Goal: Information Seeking & Learning: Learn about a topic

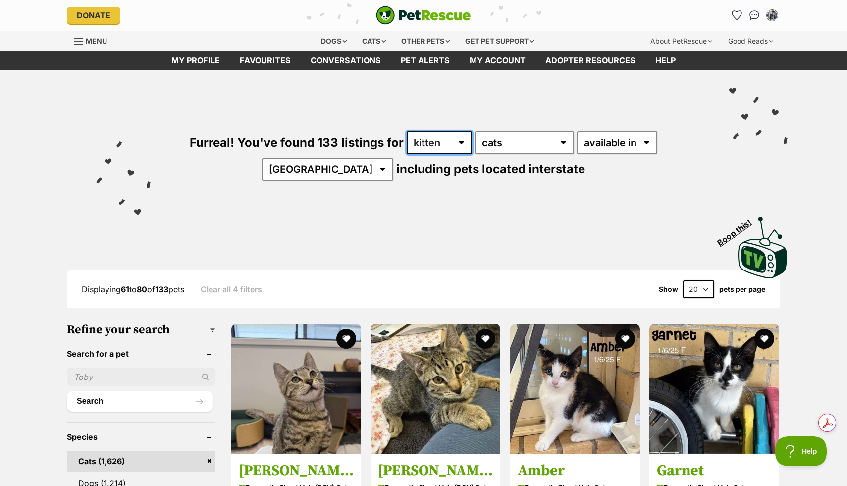
click at [443, 140] on select "any age kitten adult senior" at bounding box center [439, 142] width 65 height 23
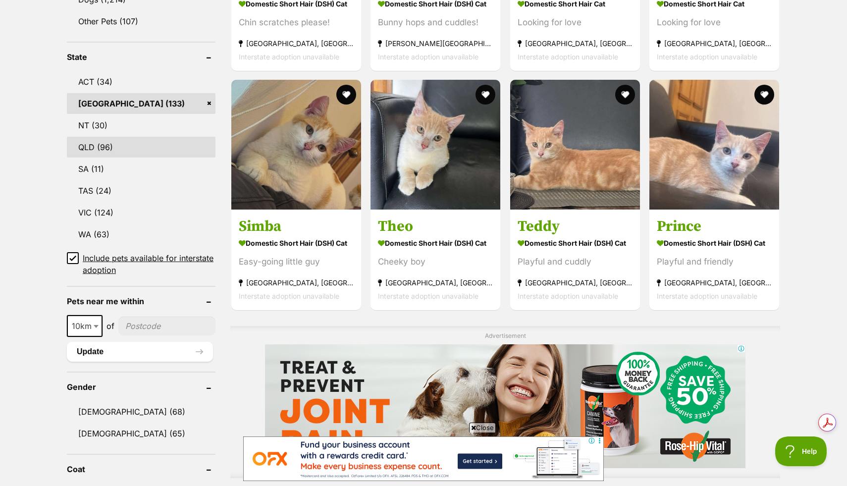
scroll to position [485, 0]
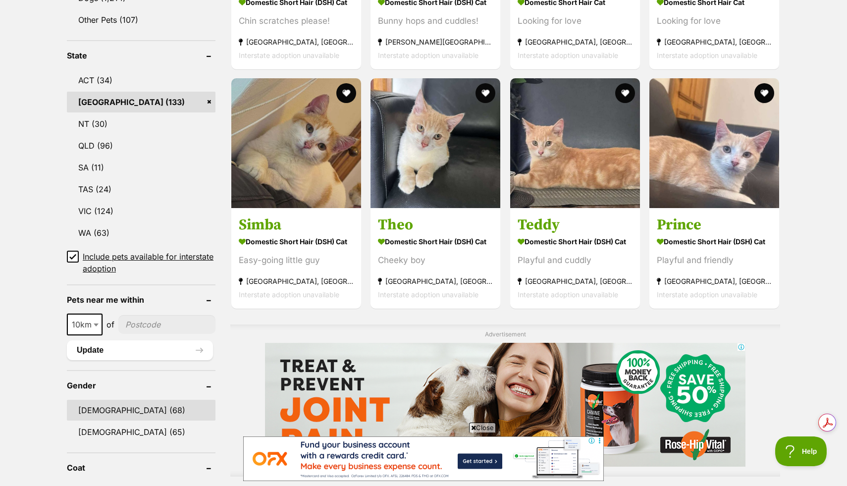
click at [121, 410] on link "[DEMOGRAPHIC_DATA] (68)" at bounding box center [141, 410] width 149 height 21
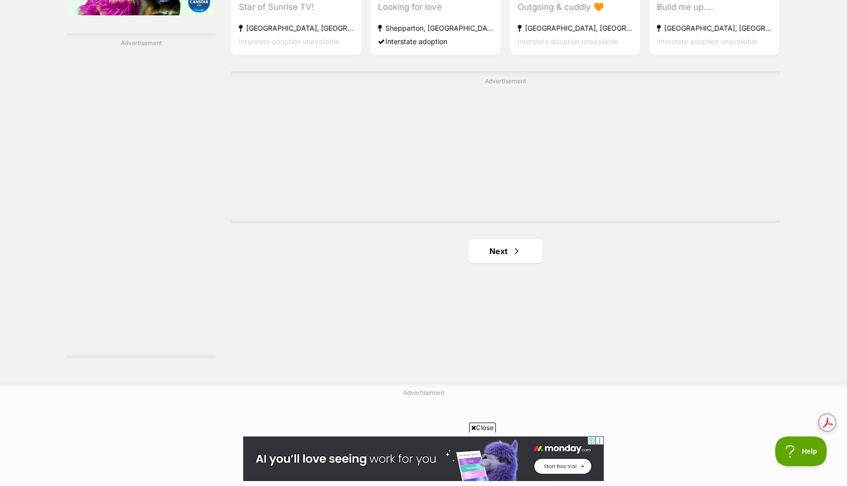
scroll to position [1736, 0]
click at [519, 254] on span "Next page" at bounding box center [517, 250] width 10 height 12
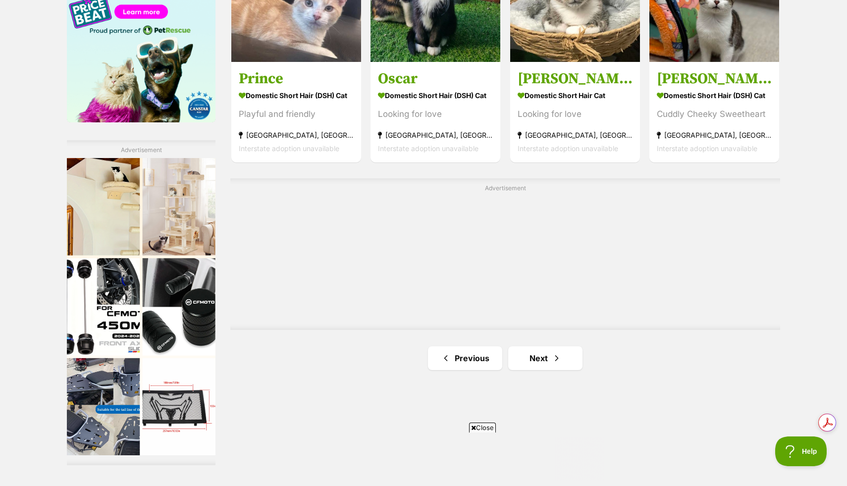
scroll to position [1636, 0]
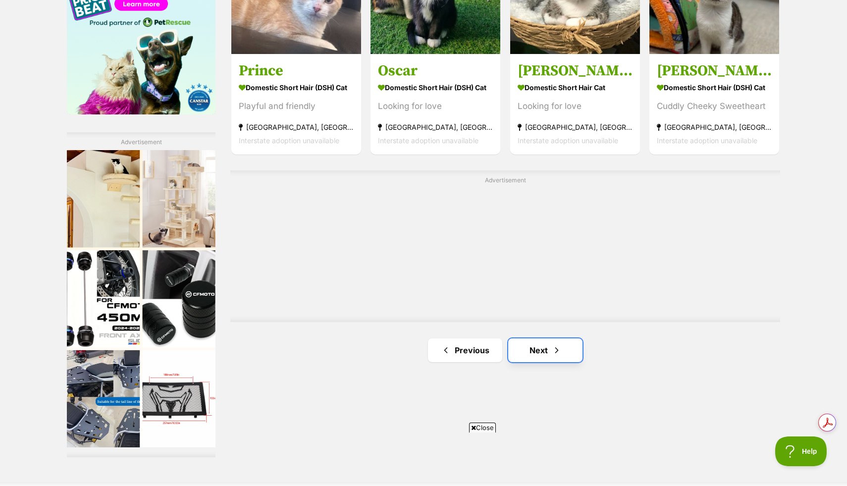
click at [534, 353] on link "Next" at bounding box center [545, 350] width 74 height 24
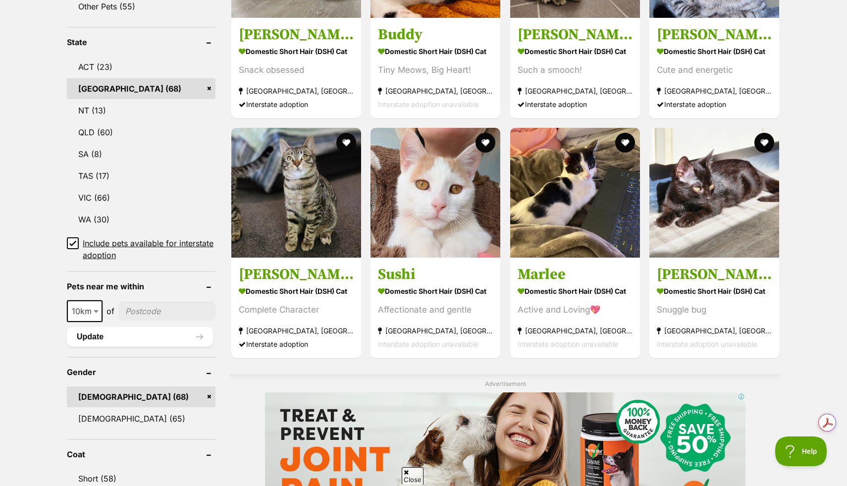
scroll to position [500, 0]
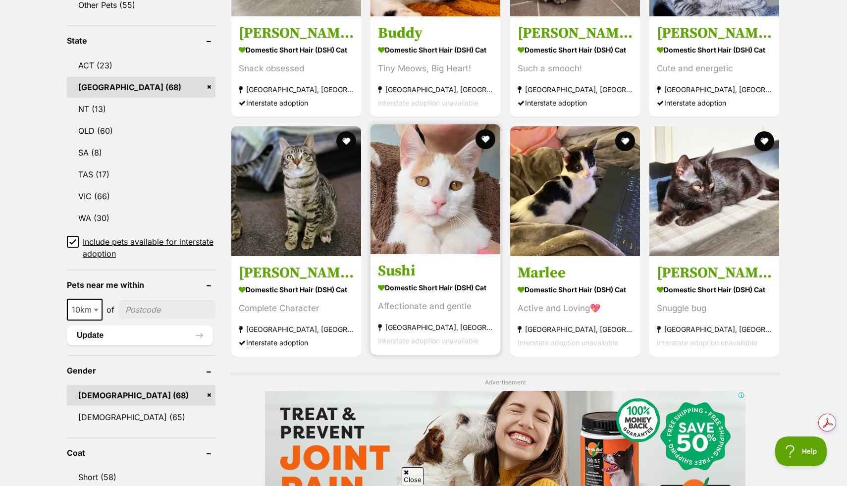
click at [455, 237] on img at bounding box center [436, 189] width 130 height 130
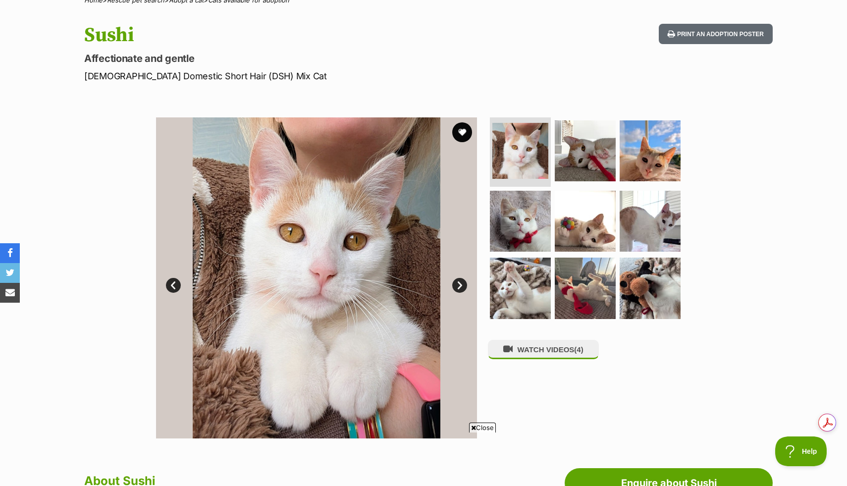
click at [457, 287] on link "Next" at bounding box center [459, 285] width 15 height 15
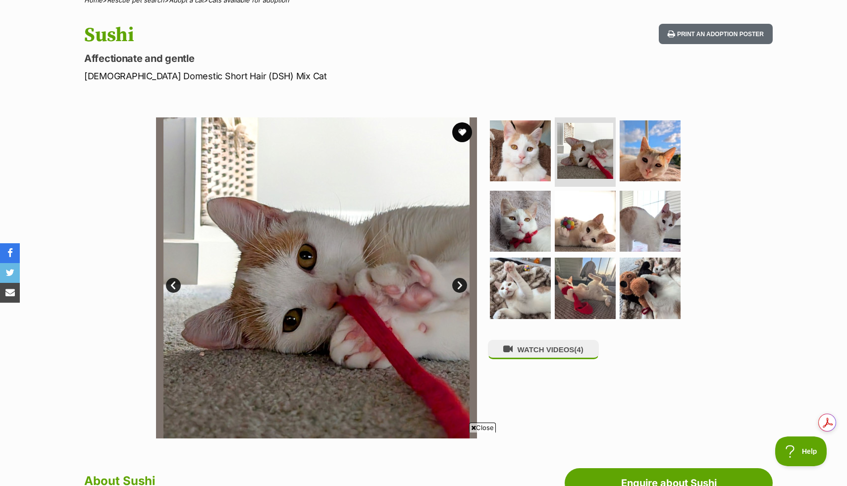
click at [457, 287] on link "Next" at bounding box center [459, 285] width 15 height 15
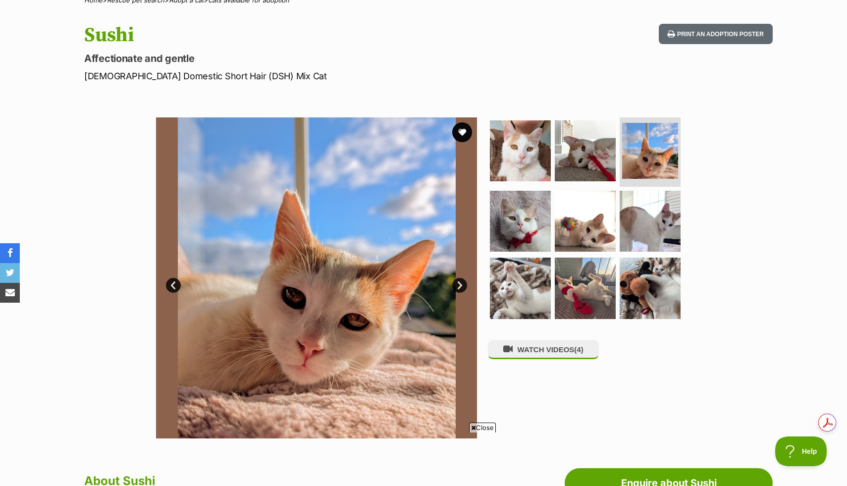
click at [457, 287] on link "Next" at bounding box center [459, 285] width 15 height 15
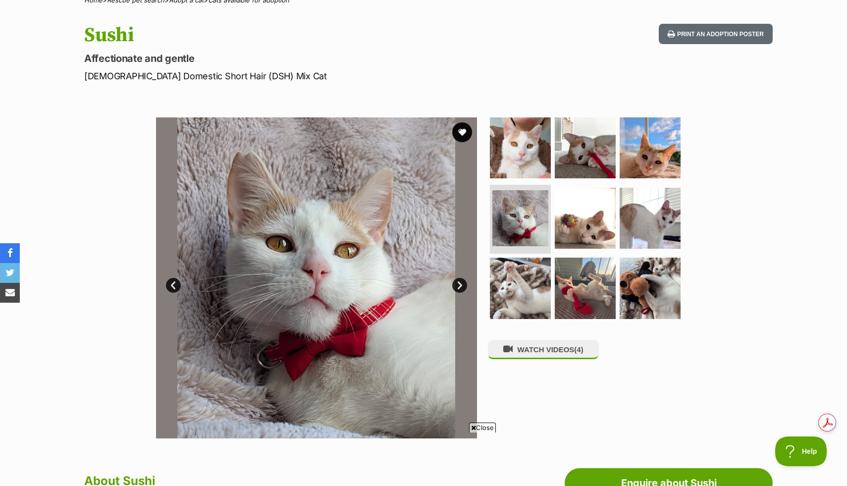
click at [457, 287] on link "Next" at bounding box center [459, 285] width 15 height 15
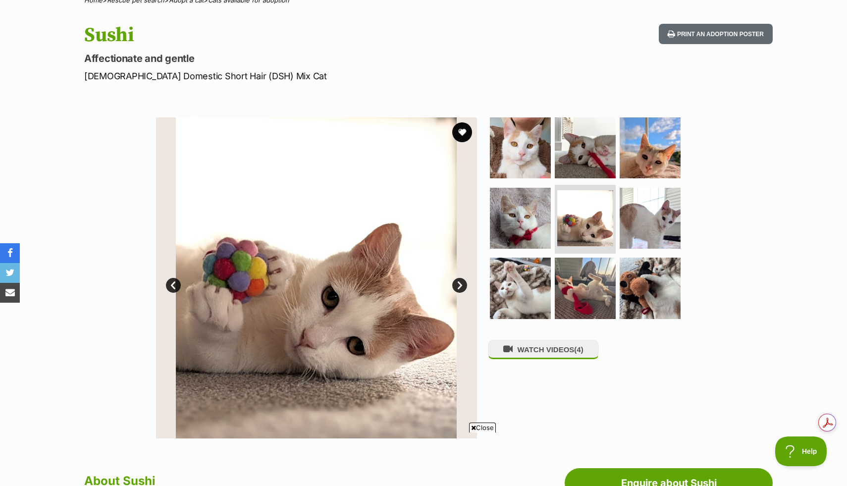
click at [457, 287] on link "Next" at bounding box center [459, 285] width 15 height 15
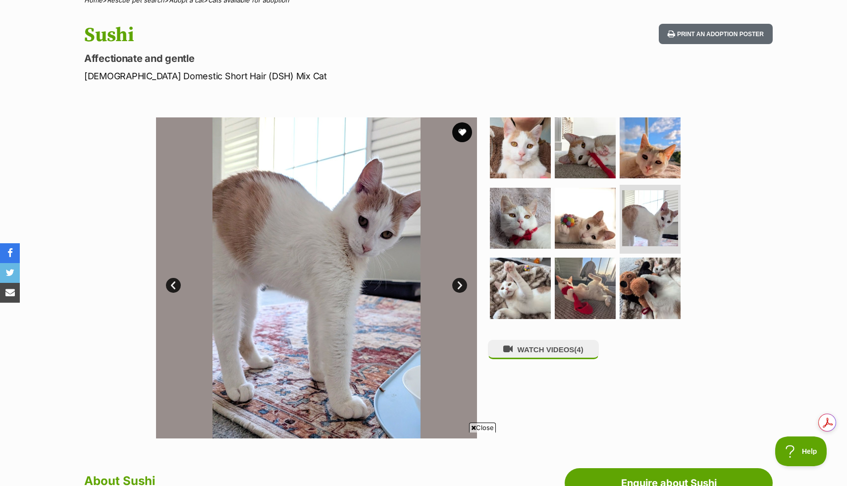
click at [457, 287] on link "Next" at bounding box center [459, 285] width 15 height 15
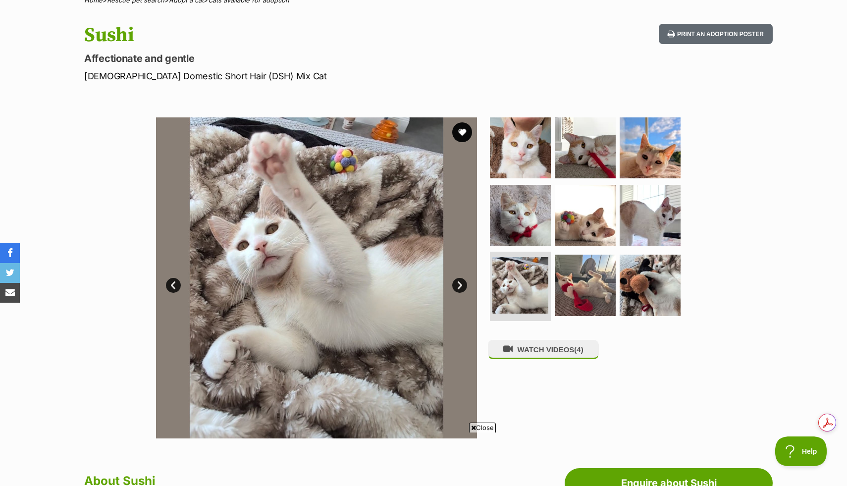
click at [457, 287] on link "Next" at bounding box center [459, 285] width 15 height 15
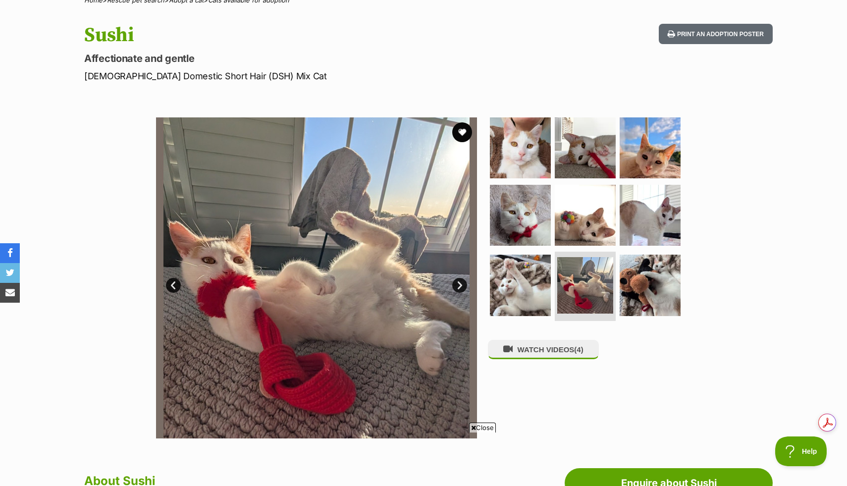
click at [457, 287] on link "Next" at bounding box center [459, 285] width 15 height 15
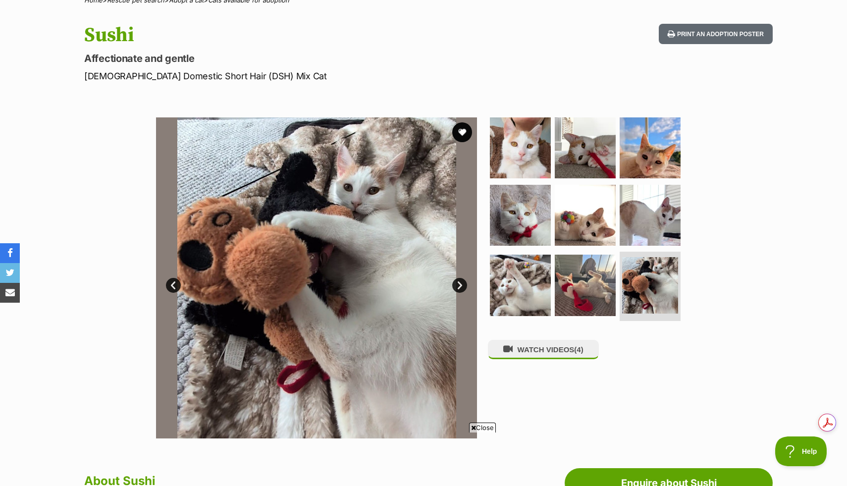
click at [457, 287] on link "Next" at bounding box center [459, 285] width 15 height 15
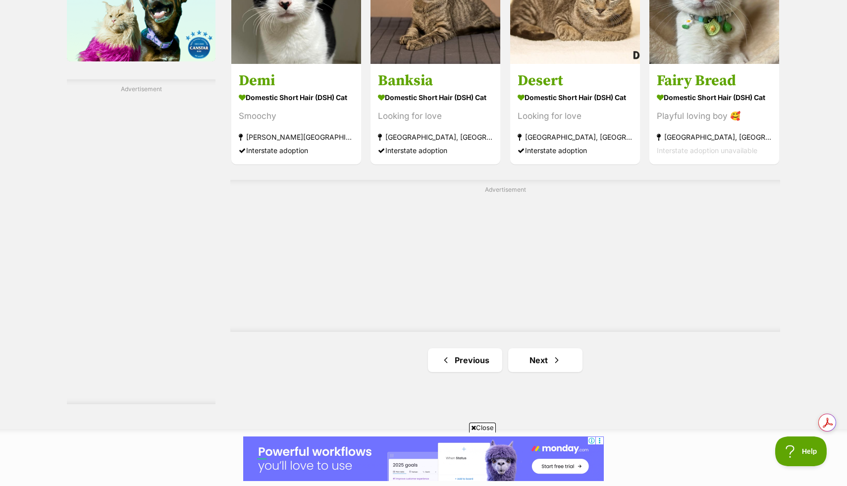
scroll to position [1727, 0]
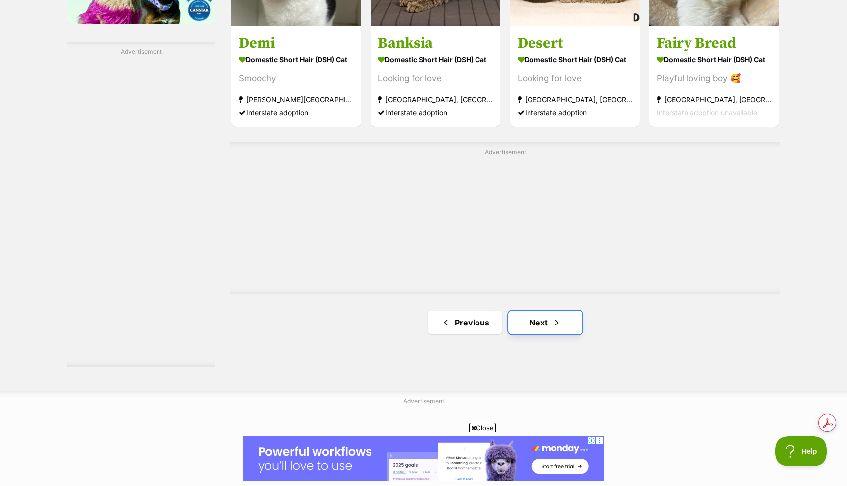
click at [542, 325] on link "Next" at bounding box center [545, 323] width 74 height 24
